Goal: Check status

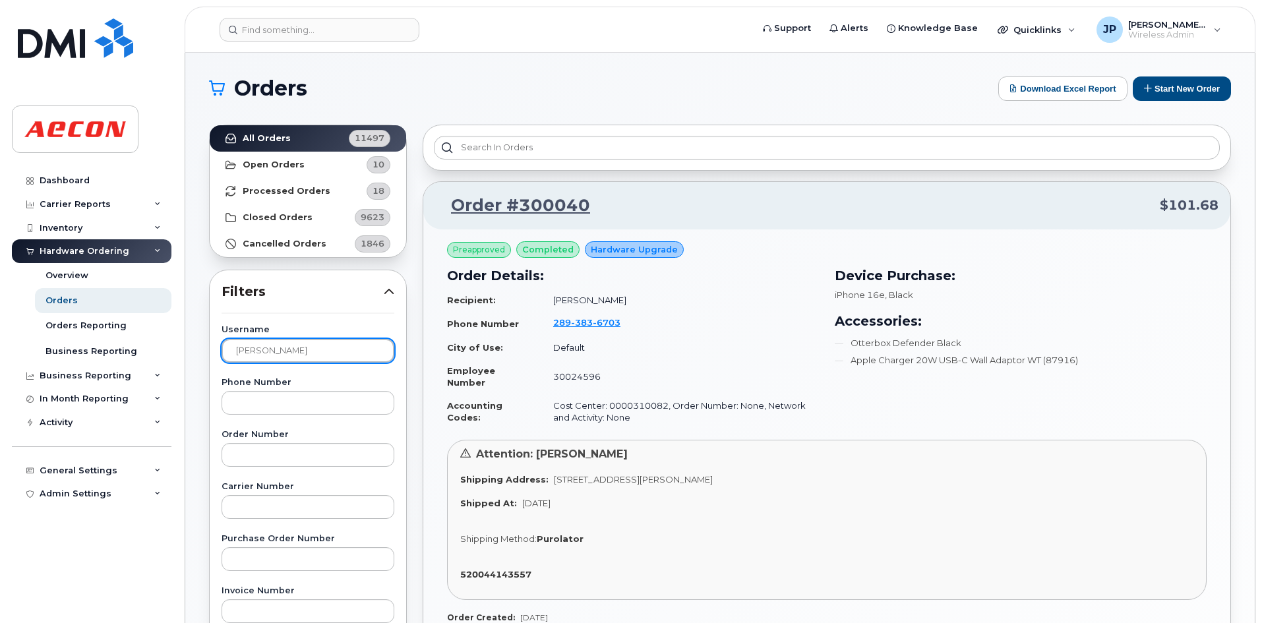
drag, startPoint x: 336, startPoint y: 351, endPoint x: 193, endPoint y: 348, distance: 142.5
click at [193, 348] on div "Orders Download Excel Report Start New Order All Orders 11497 Open Orders 10 Pr…" at bounding box center [720, 581] width 1070 height 1056
type input "khizir"
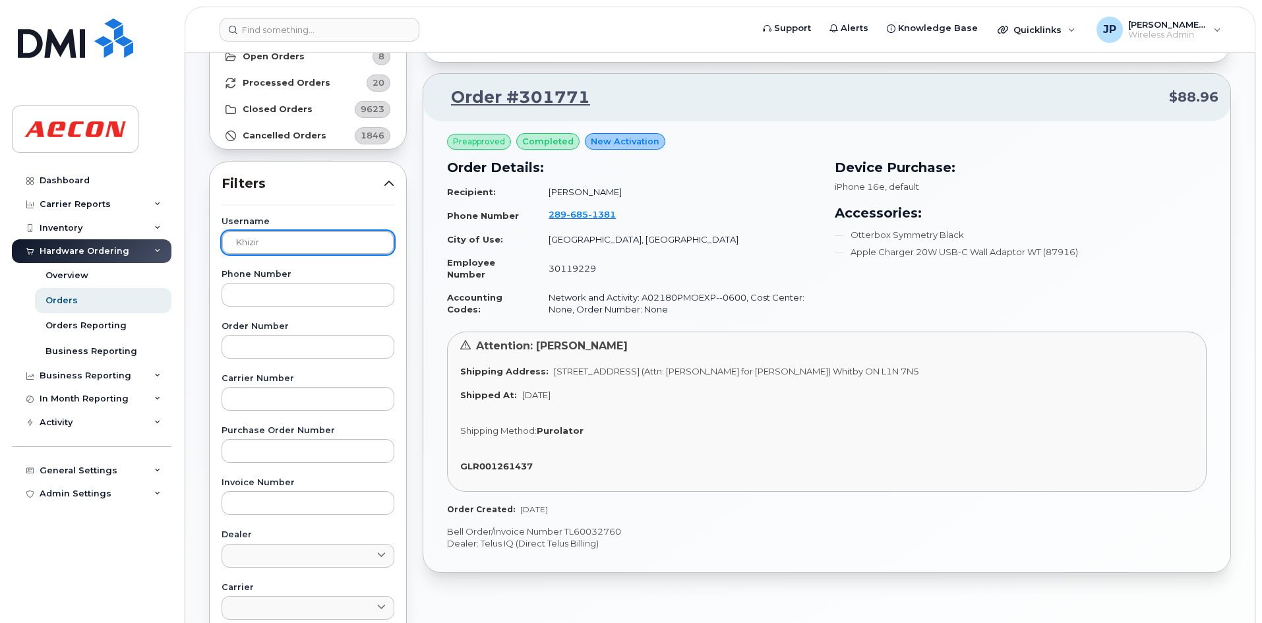
scroll to position [120, 0]
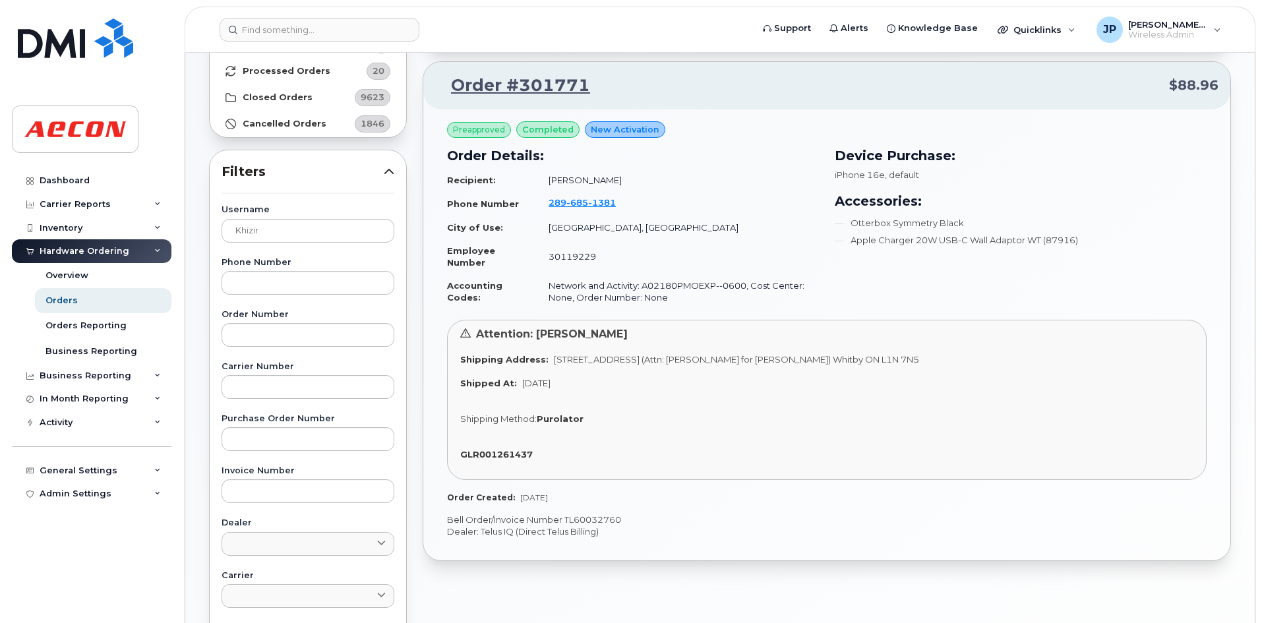
drag, startPoint x: 629, startPoint y: 175, endPoint x: 544, endPoint y: 185, distance: 85.6
click at [544, 185] on td "[PERSON_NAME]" at bounding box center [678, 180] width 282 height 23
copy td "[PERSON_NAME]"
click at [781, 436] on div "Attention: [PERSON_NAME] Shipping Address: [STREET_ADDRESS] (Attn: [PERSON_NAME…" at bounding box center [827, 400] width 760 height 160
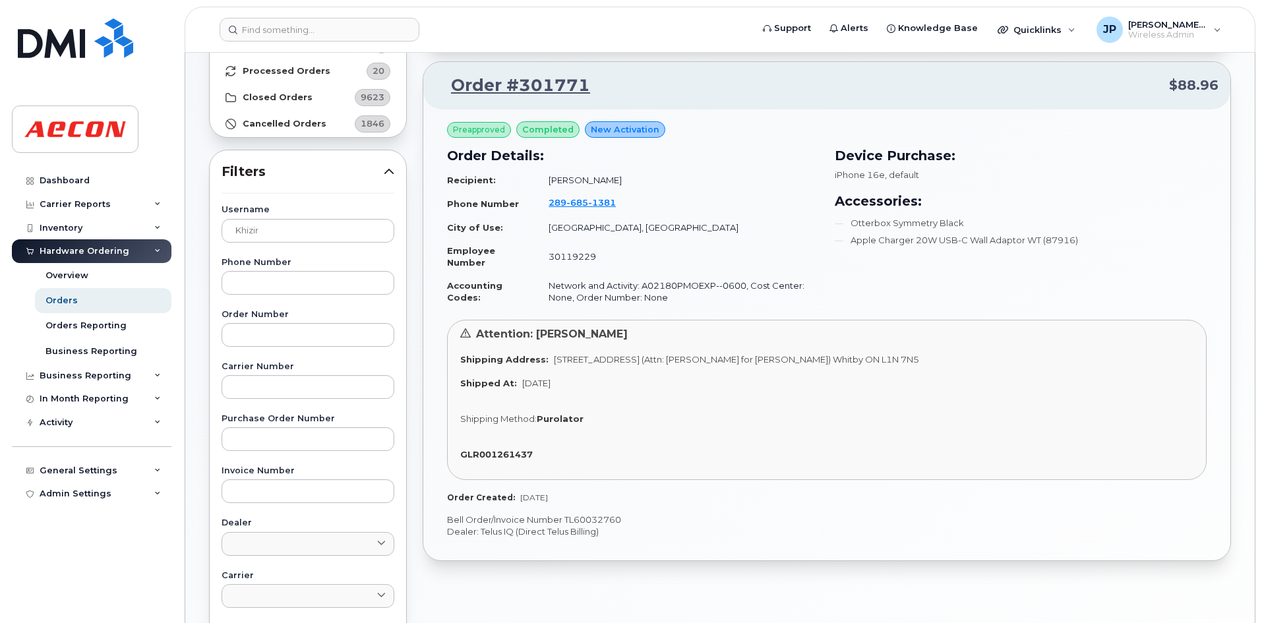
drag, startPoint x: 522, startPoint y: 384, endPoint x: 622, endPoint y: 386, distance: 99.6
click at [622, 386] on div "Shipped At: [DATE]" at bounding box center [826, 383] width 733 height 13
click at [644, 402] on div "Attention: [PERSON_NAME] Shipping Address: [STREET_ADDRESS] (Attn: [PERSON_NAME…" at bounding box center [827, 400] width 760 height 160
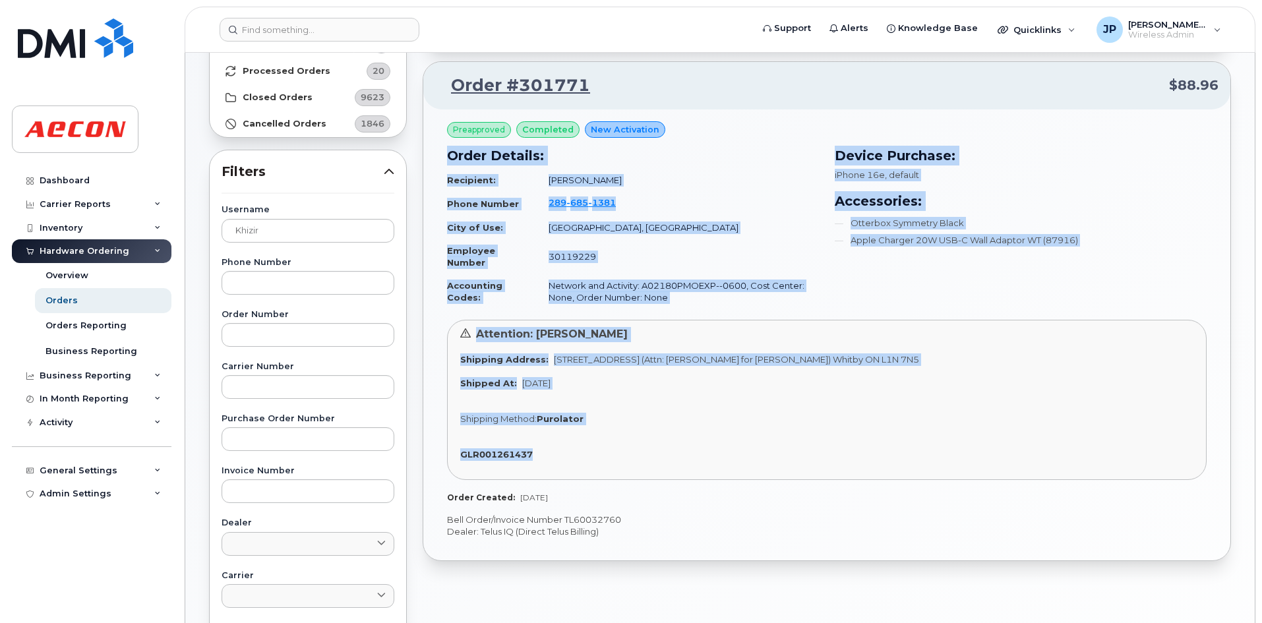
drag, startPoint x: 550, startPoint y: 460, endPoint x: 450, endPoint y: 151, distance: 324.5
click at [450, 151] on div "Preapproved completed New Activation Order Details: Recipient: [PERSON_NAME] Ph…" at bounding box center [827, 312] width 760 height 382
click at [668, 429] on div "Attention: [PERSON_NAME] Shipping Address: [STREET_ADDRESS] (Attn: [PERSON_NAME…" at bounding box center [827, 400] width 760 height 160
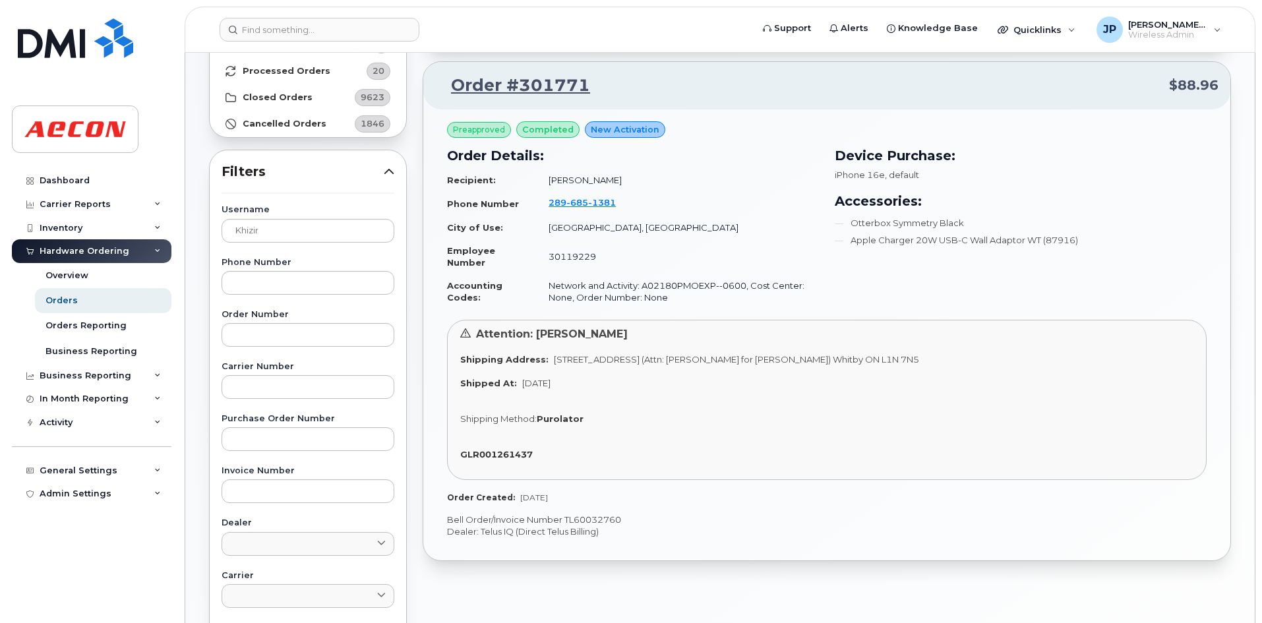
click at [501, 460] on div "GLR001261437" at bounding box center [826, 454] width 733 height 13
click at [504, 454] on strong "GLR001261437" at bounding box center [496, 454] width 73 height 11
